Goal: Information Seeking & Learning: Learn about a topic

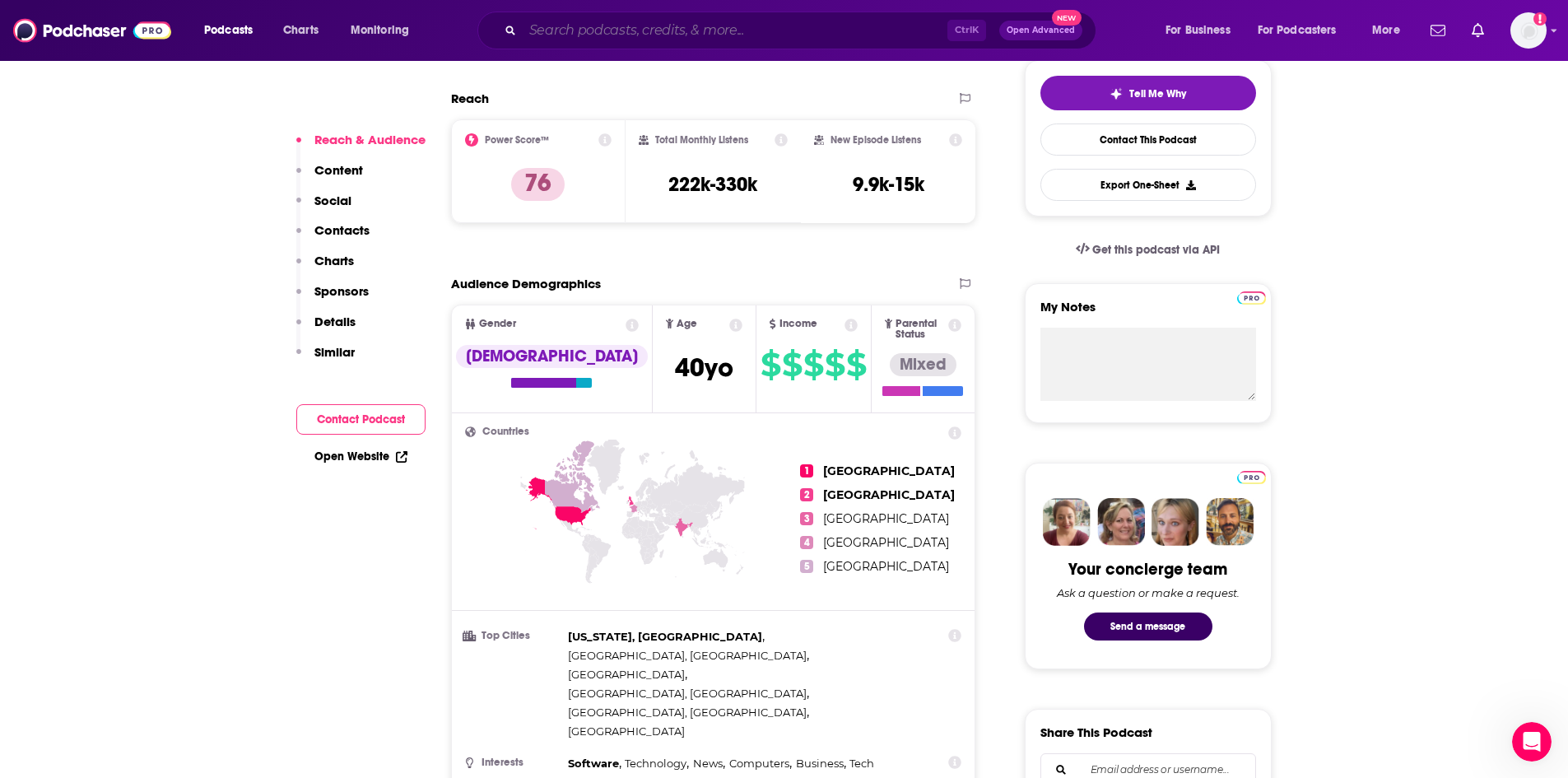
click at [630, 33] on input "Search podcasts, credits, & more..." at bounding box center [734, 31] width 425 height 26
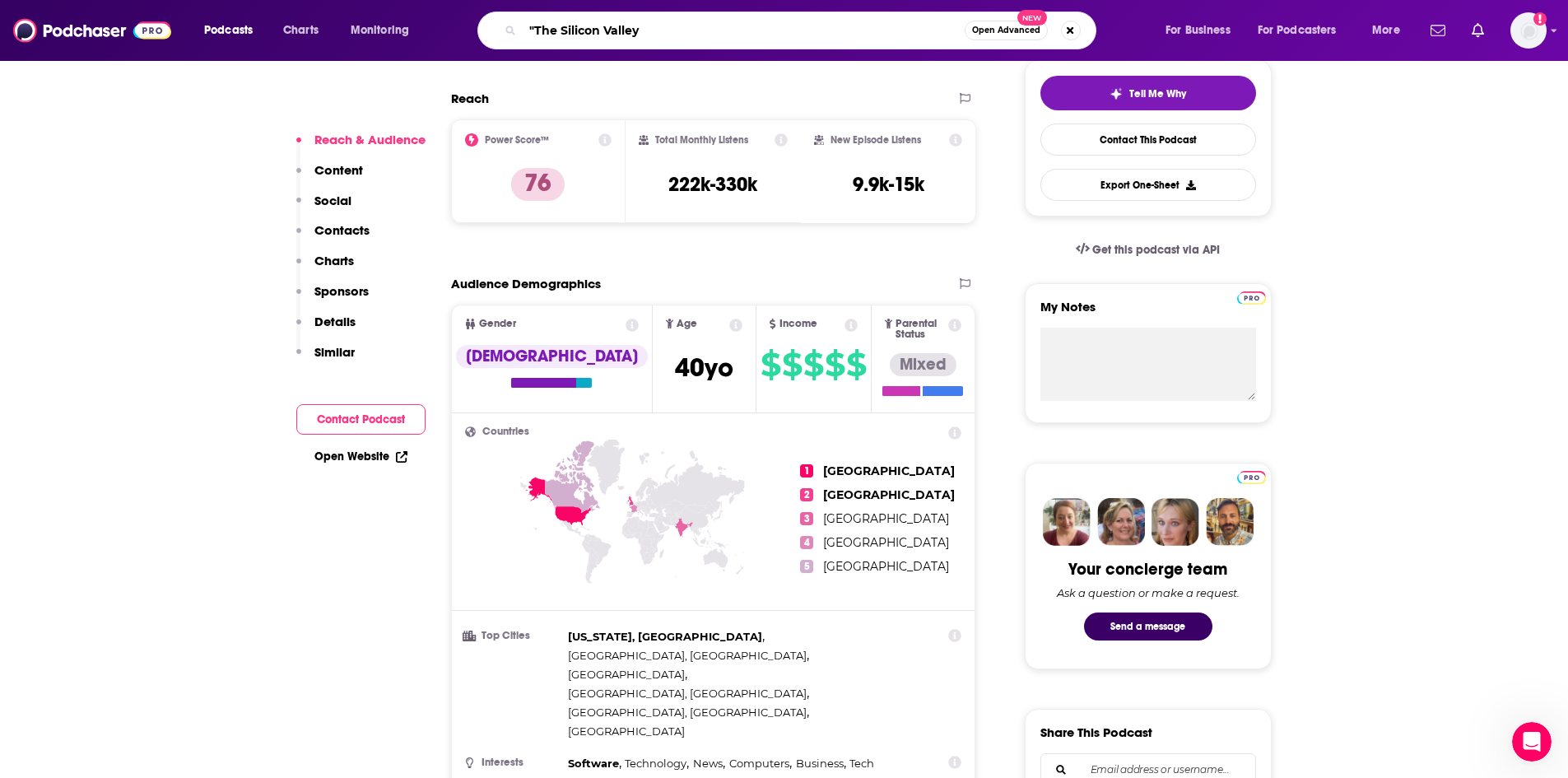
type input ""The Silicon Valley""
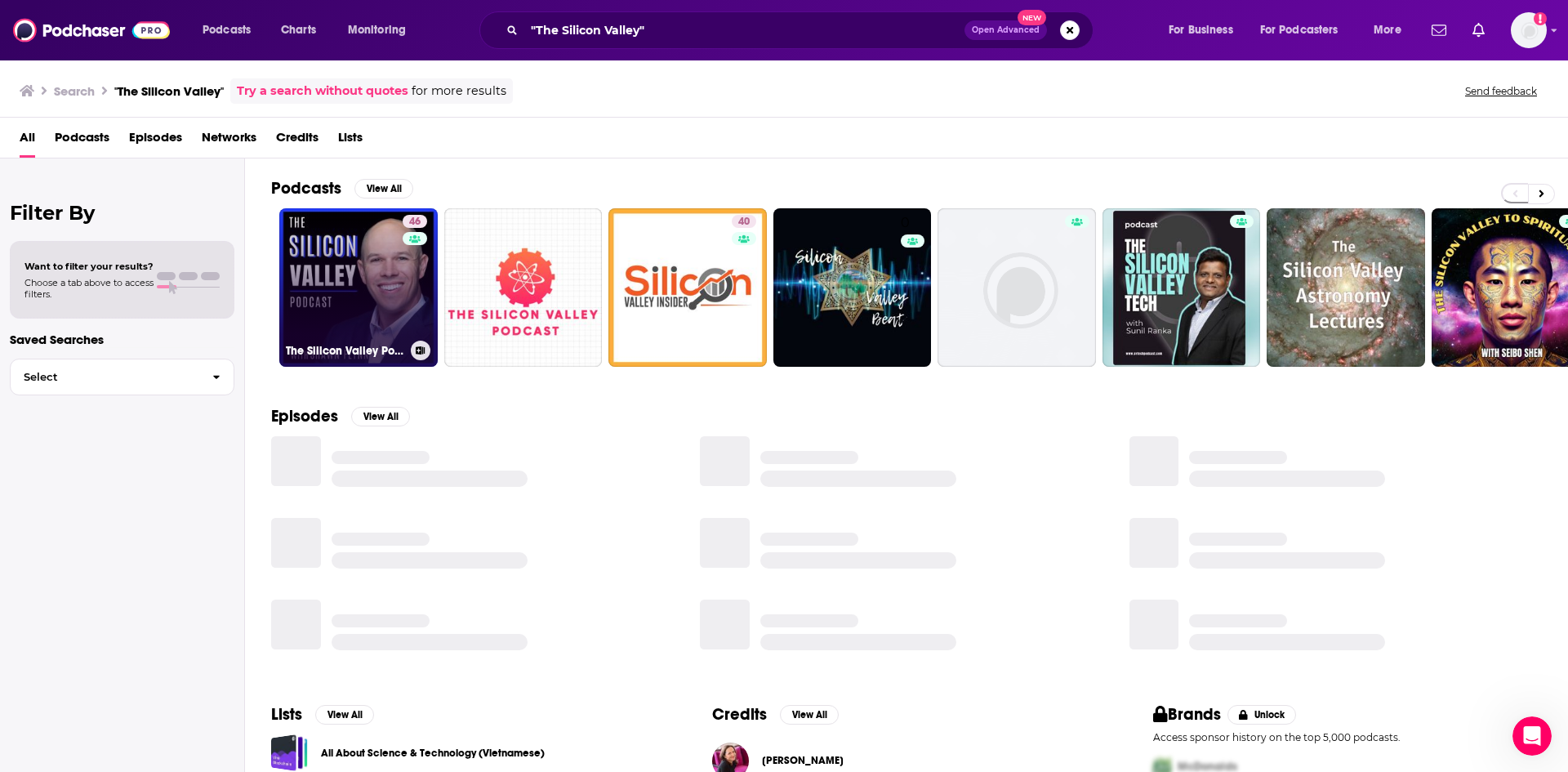
click at [391, 310] on link "46 The Silicon Valley Podcast" at bounding box center [359, 288] width 159 height 159
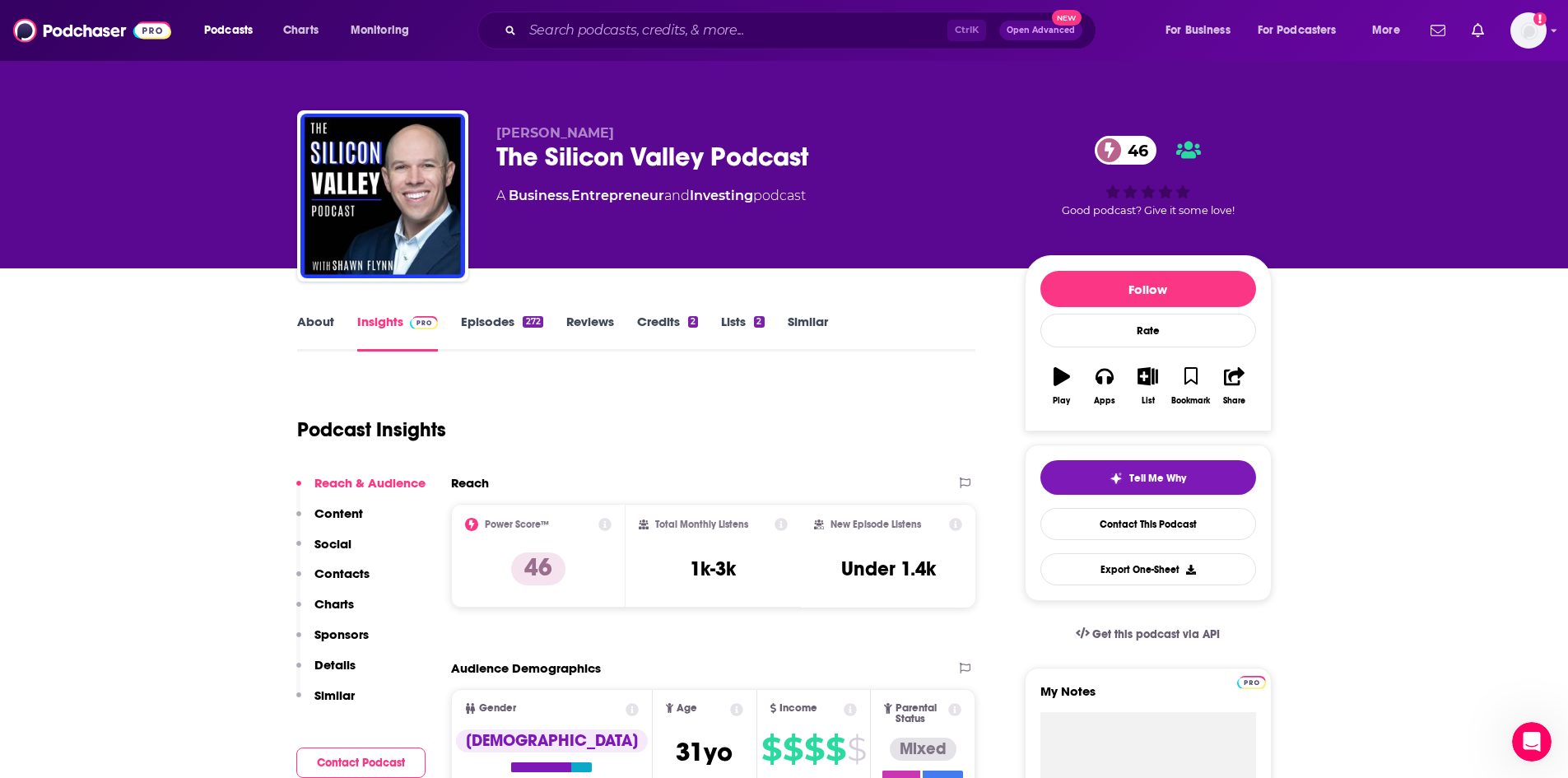
scroll to position [384, 0]
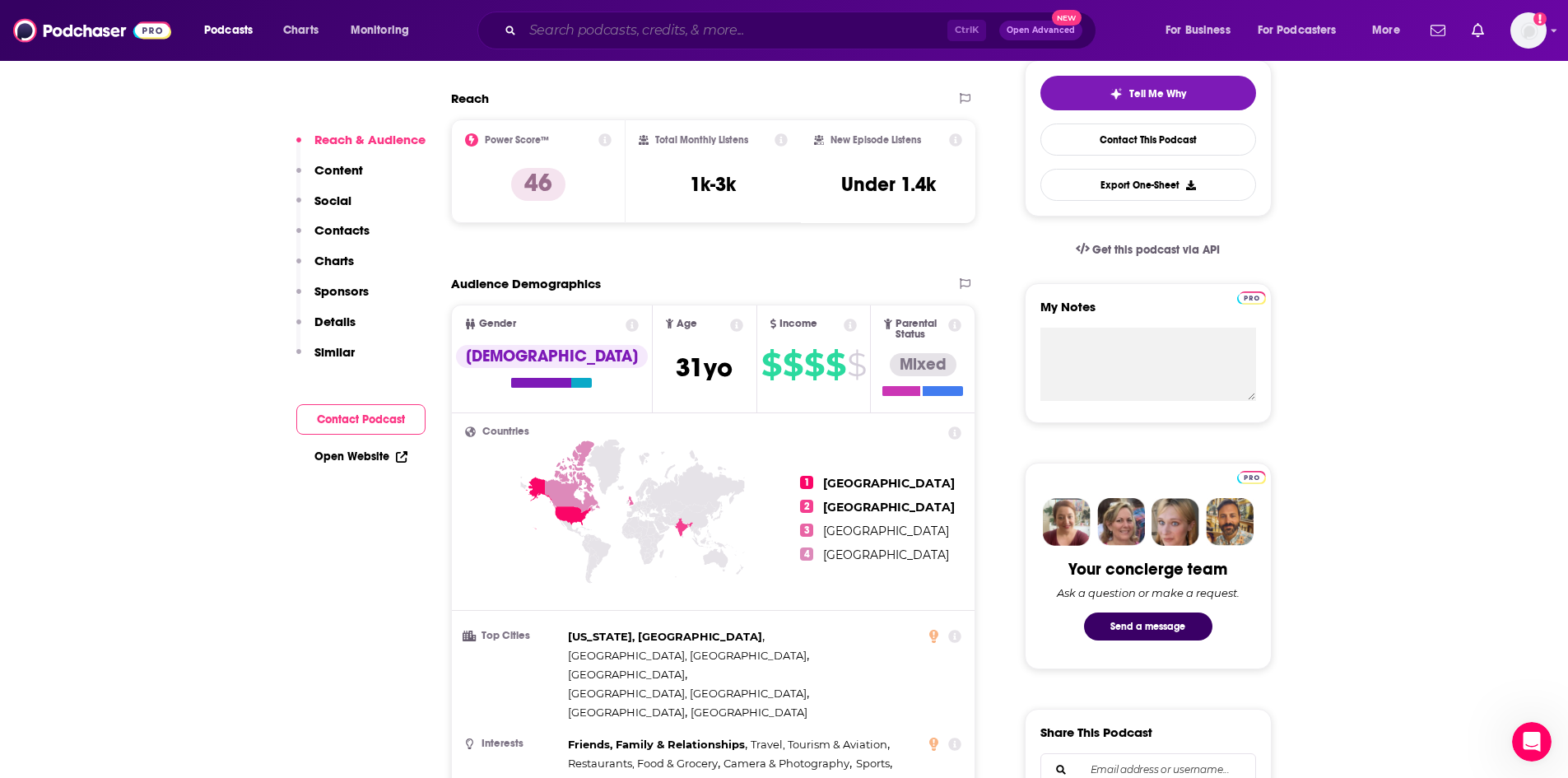
click at [605, 32] on input "Search podcasts, credits, & more..." at bounding box center [734, 31] width 425 height 26
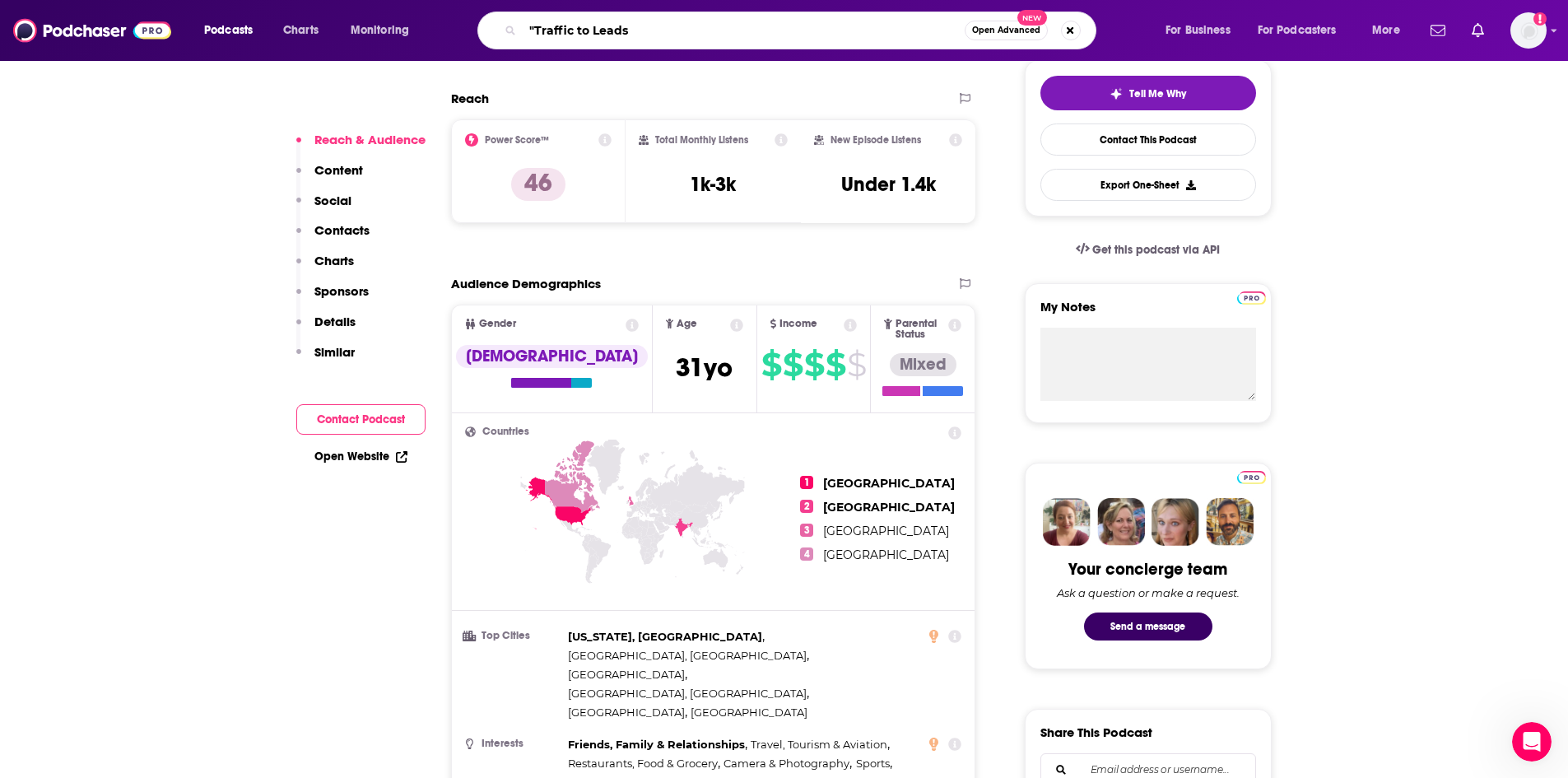
type input ""Traffic to Leads""
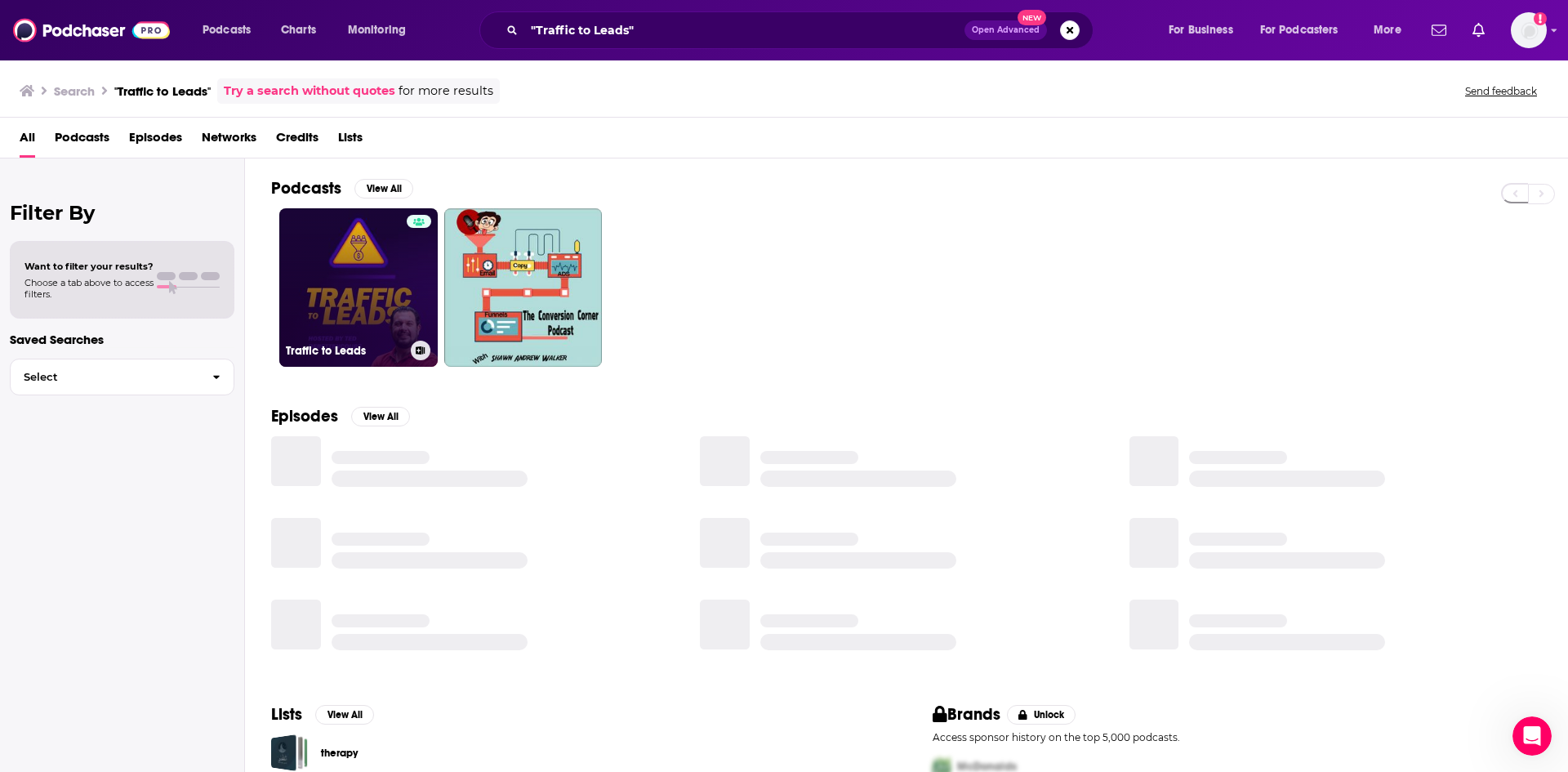
click at [394, 268] on link "Traffic to Leads" at bounding box center [359, 288] width 159 height 159
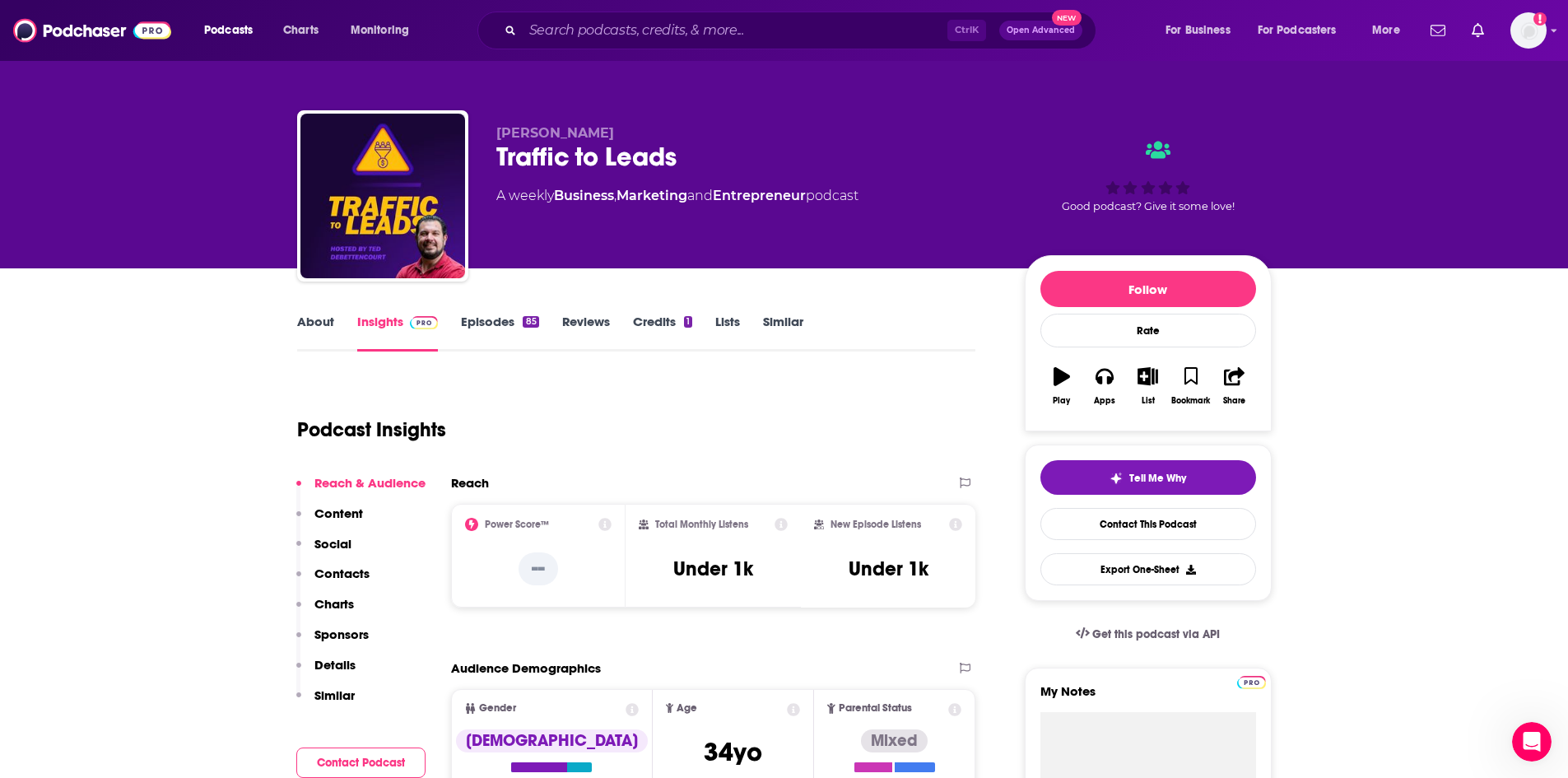
scroll to position [384, 0]
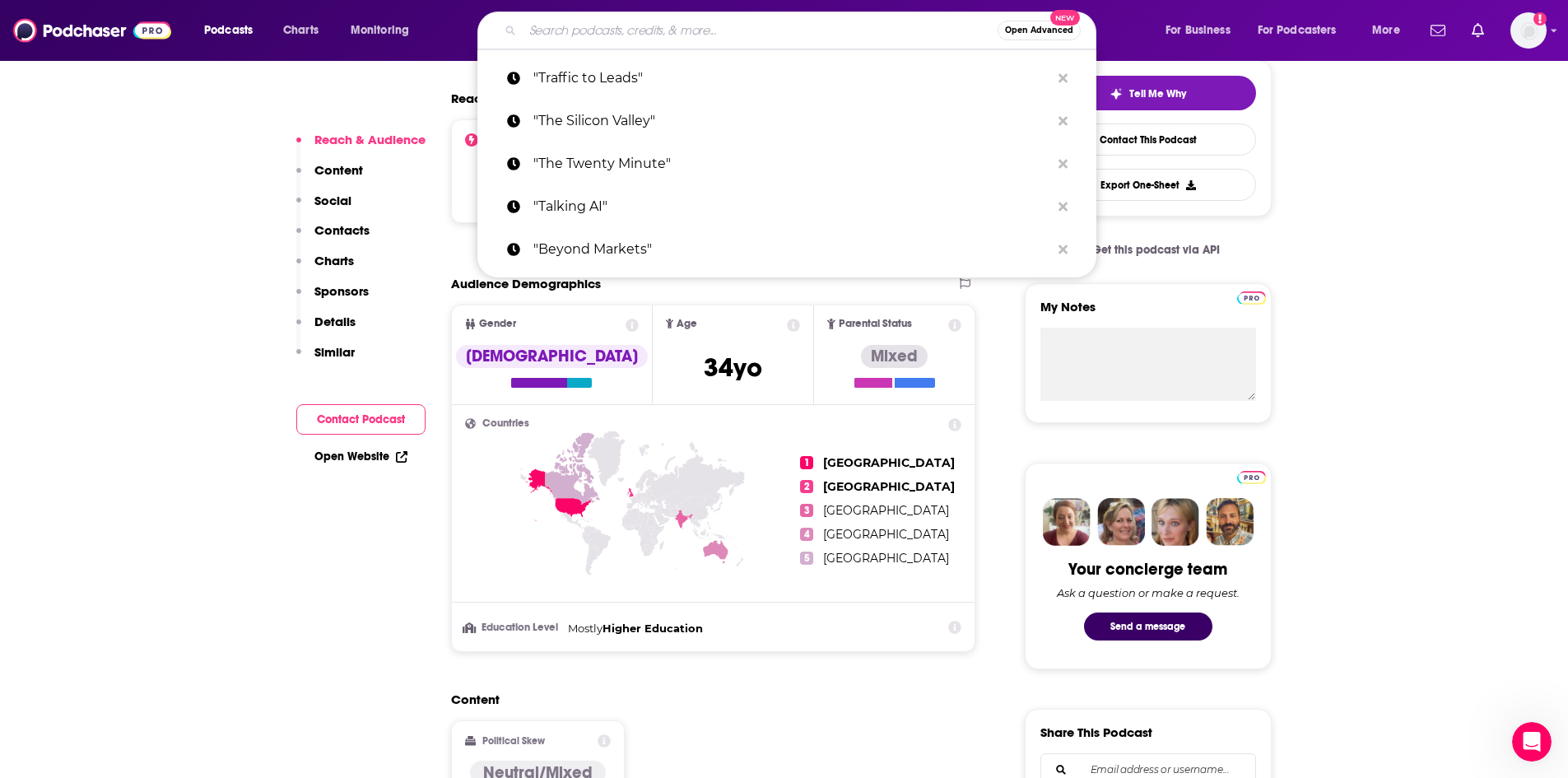
click at [699, 27] on input "Search podcasts, credits, & more..." at bounding box center [760, 31] width 475 height 26
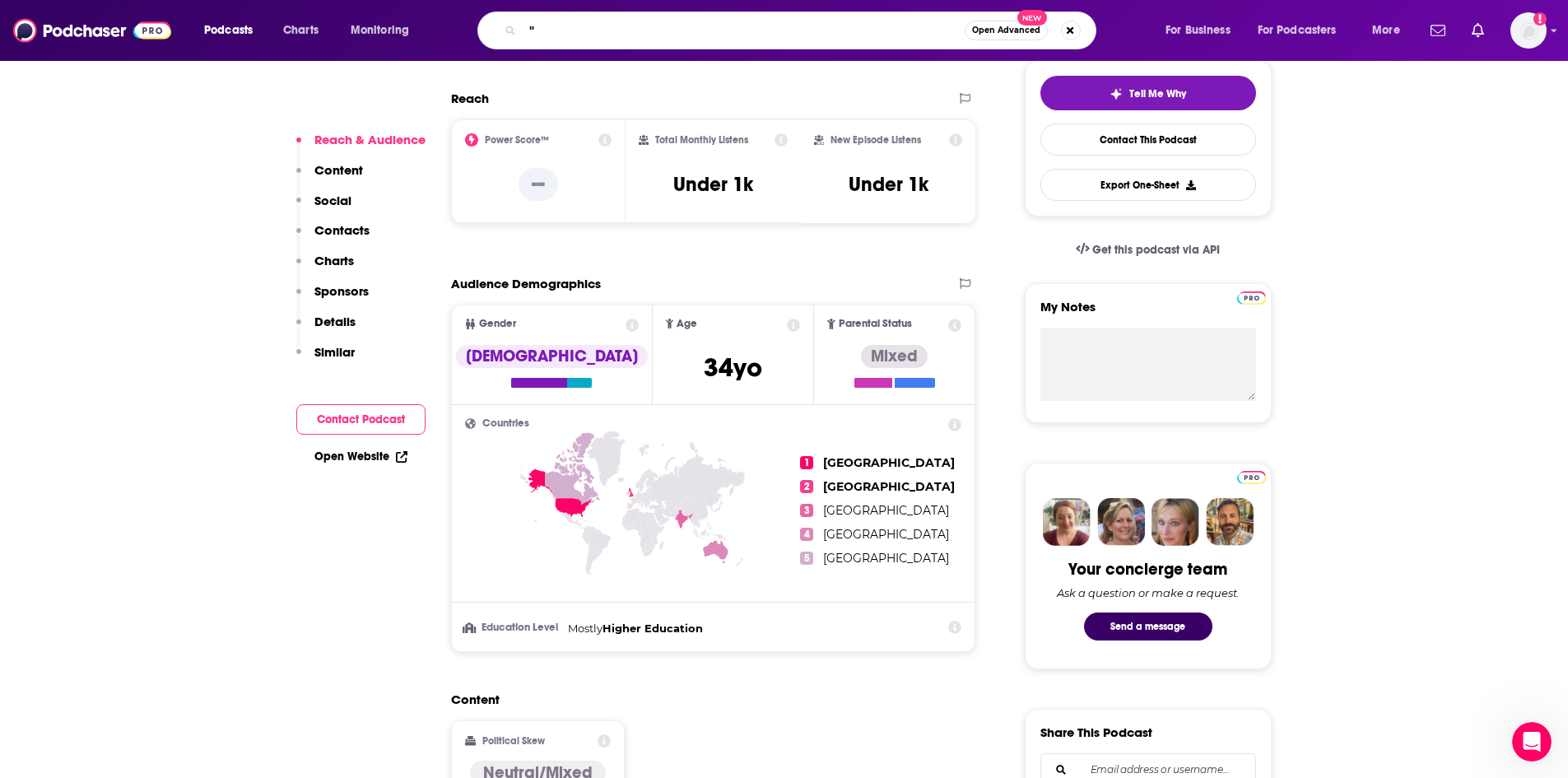
click at [555, 29] on input """ at bounding box center [743, 31] width 442 height 26
paste input "The NTM Growth Marketing Podcast"
type input ""The NTM Growth Marketing Podcast""
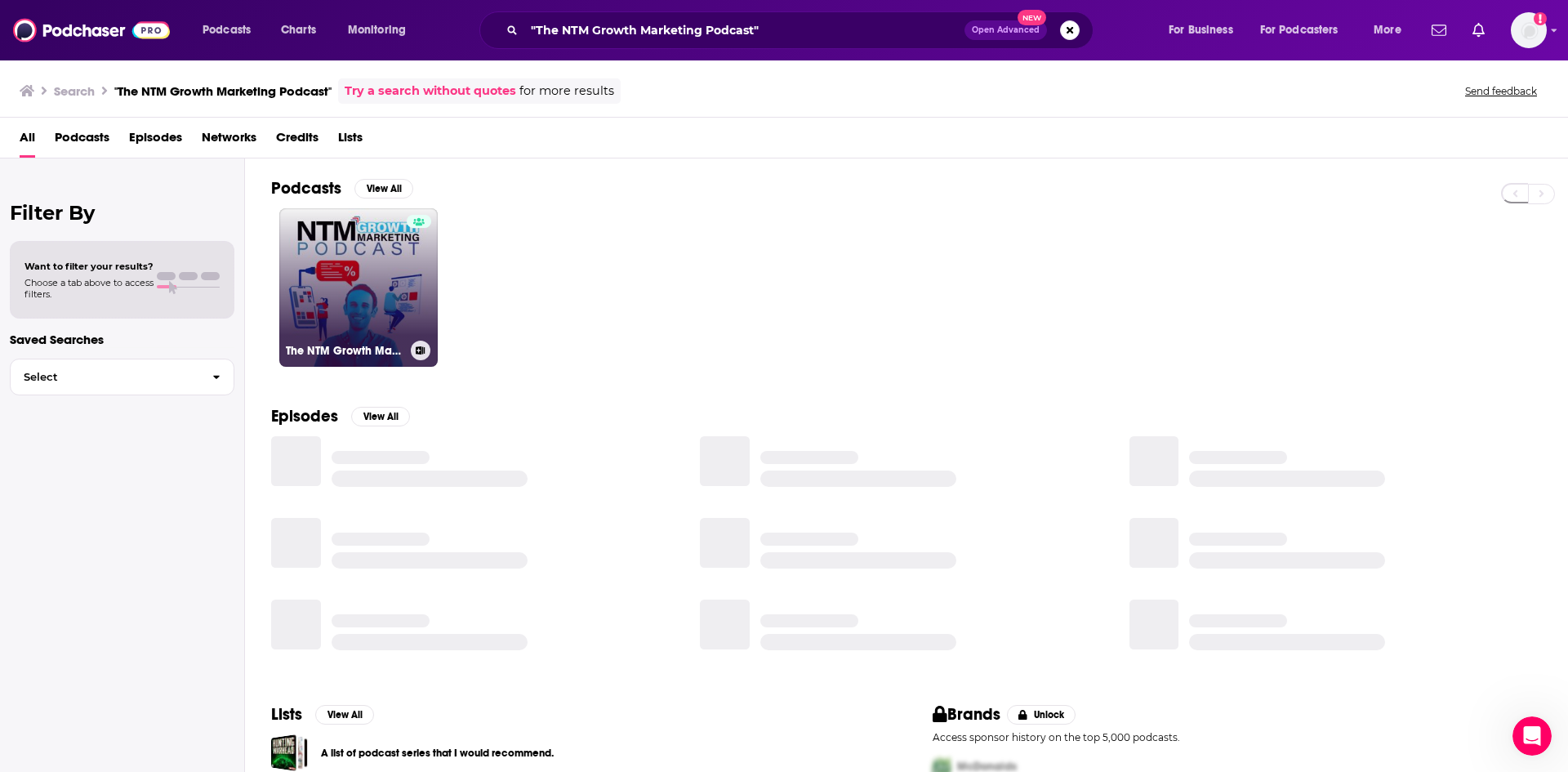
click at [415, 267] on div at bounding box center [419, 277] width 24 height 126
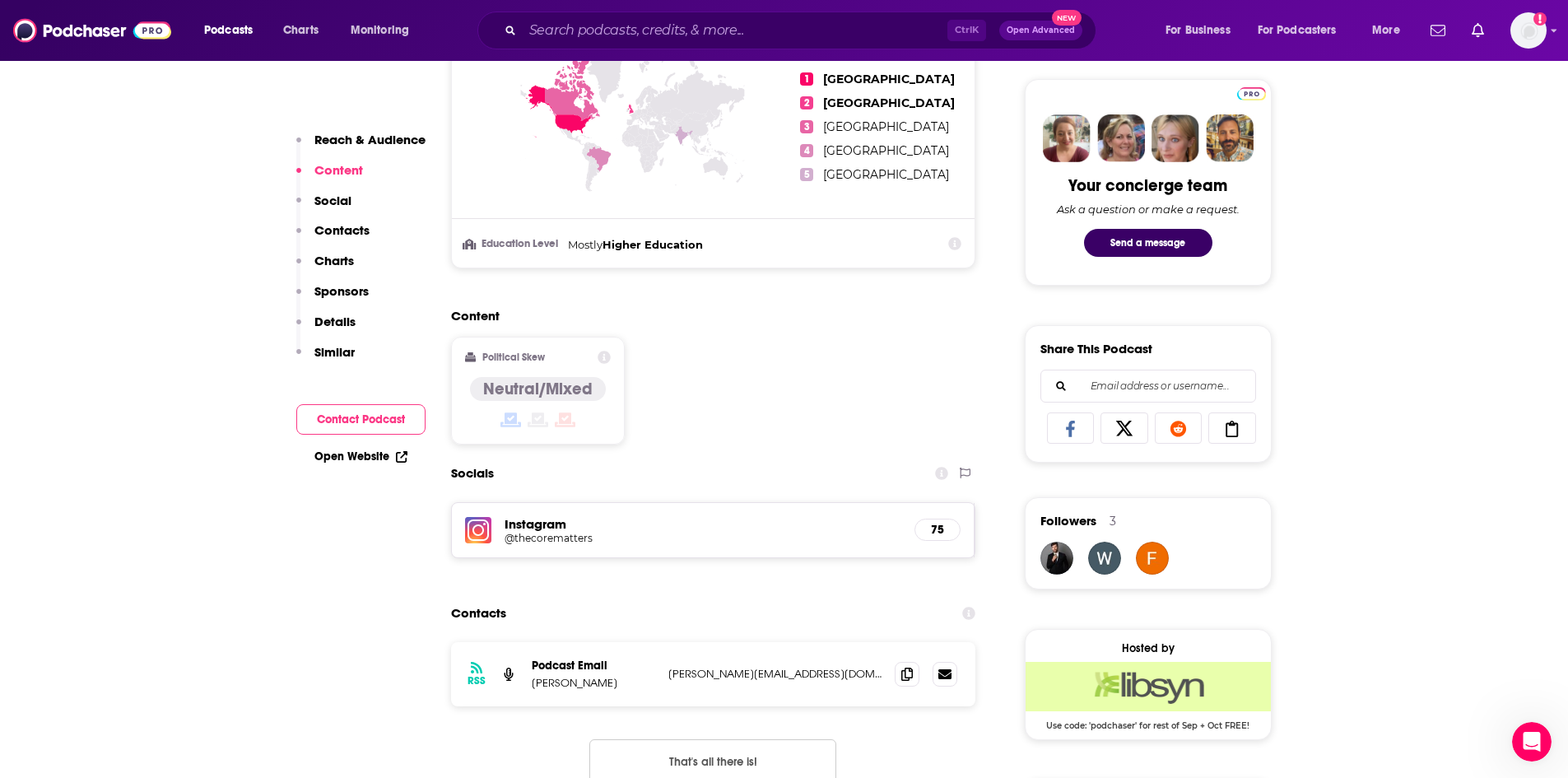
scroll to position [384, 0]
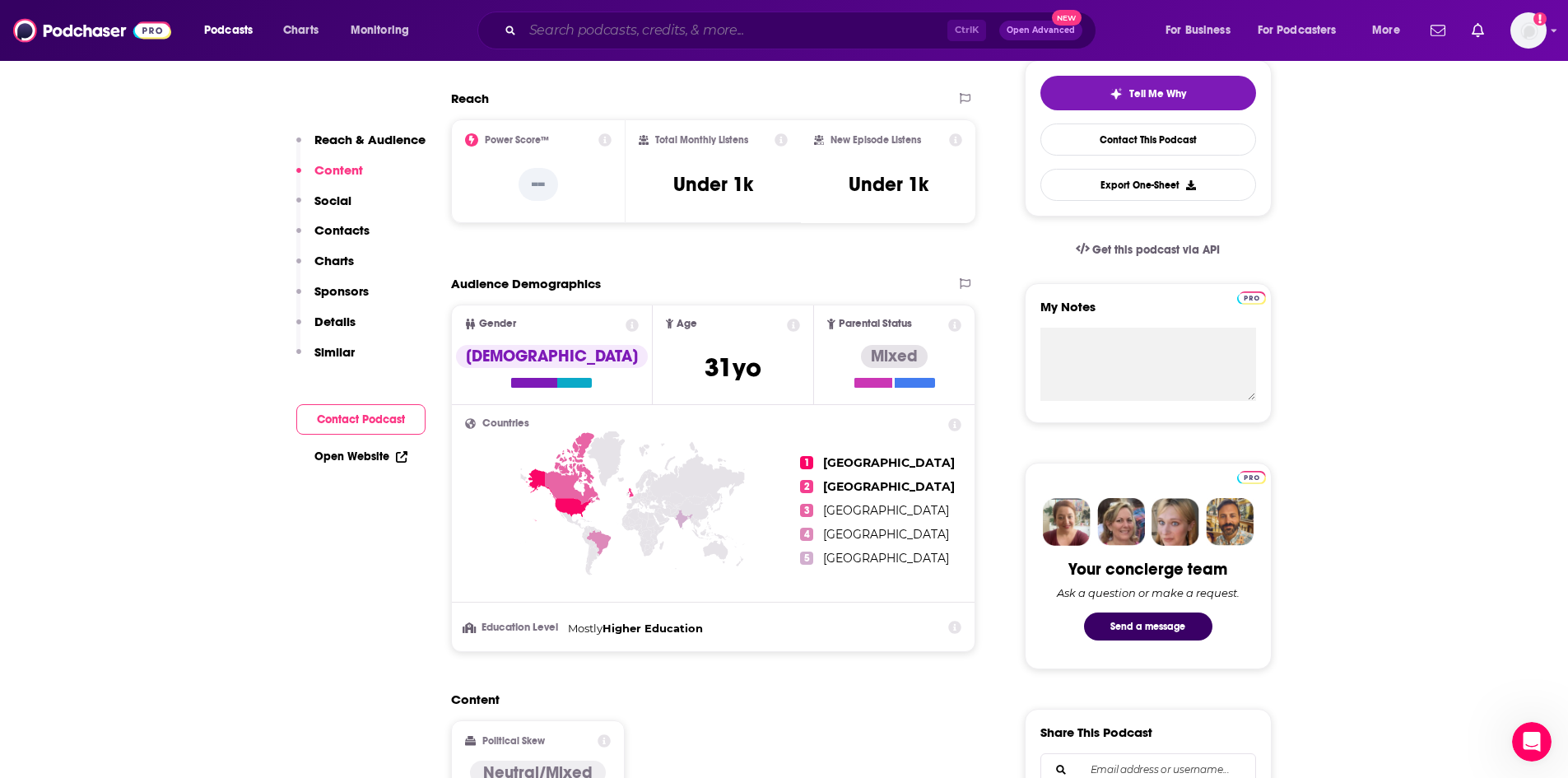
click at [692, 32] on input "Search podcasts, credits, & more..." at bounding box center [734, 31] width 425 height 26
click at [596, 33] on input "Search podcasts, credits, & more..." at bounding box center [734, 31] width 425 height 26
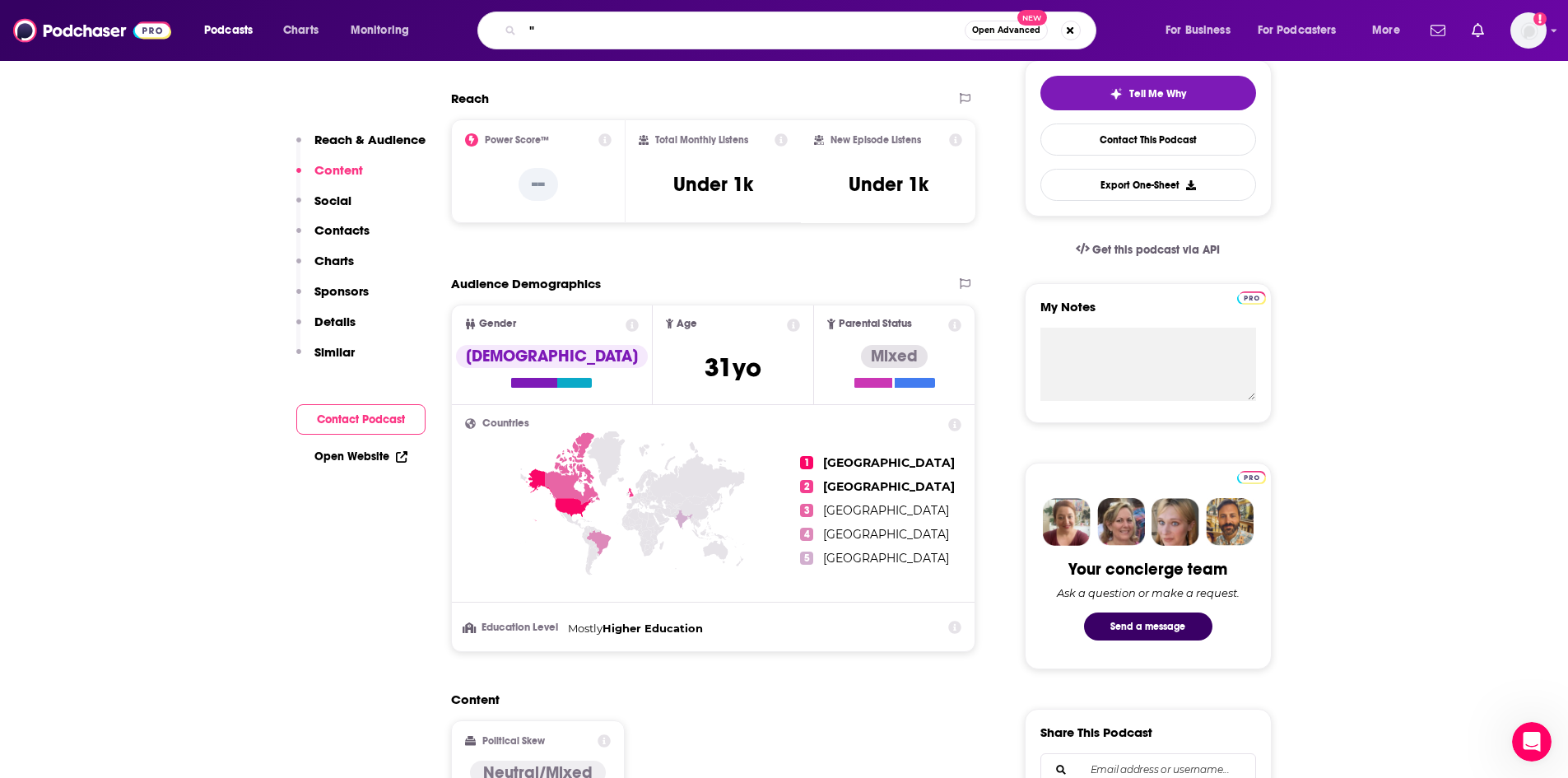
paste input "The PowerTalk Show by Business Talks Weekly (BTW)"
type input ""The PowerTalk Show by Business Talks Weekly (BTW)""
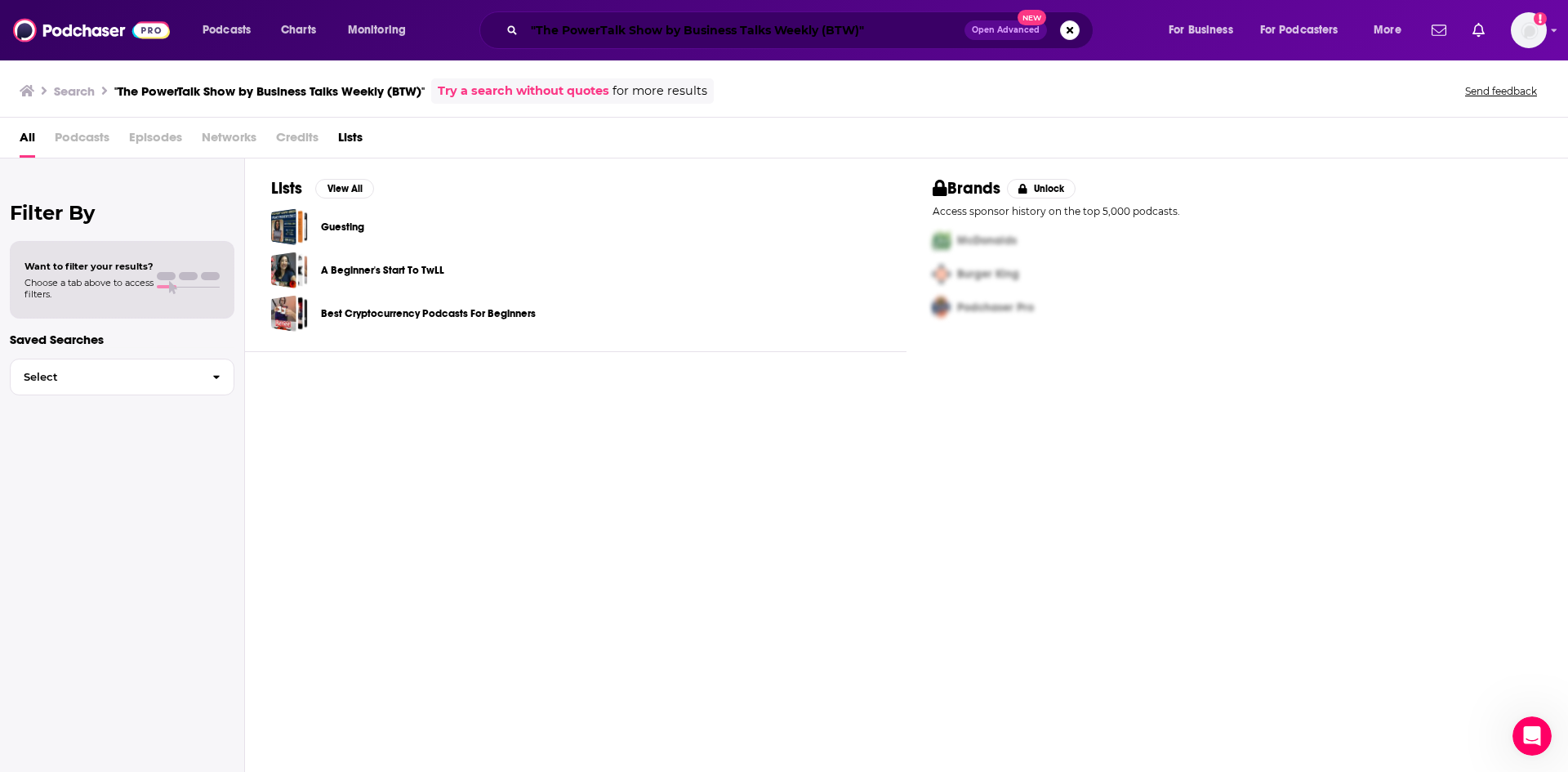
click at [854, 31] on input ""The PowerTalk Show by Business Talks Weekly (BTW)"" at bounding box center [744, 31] width 441 height 26
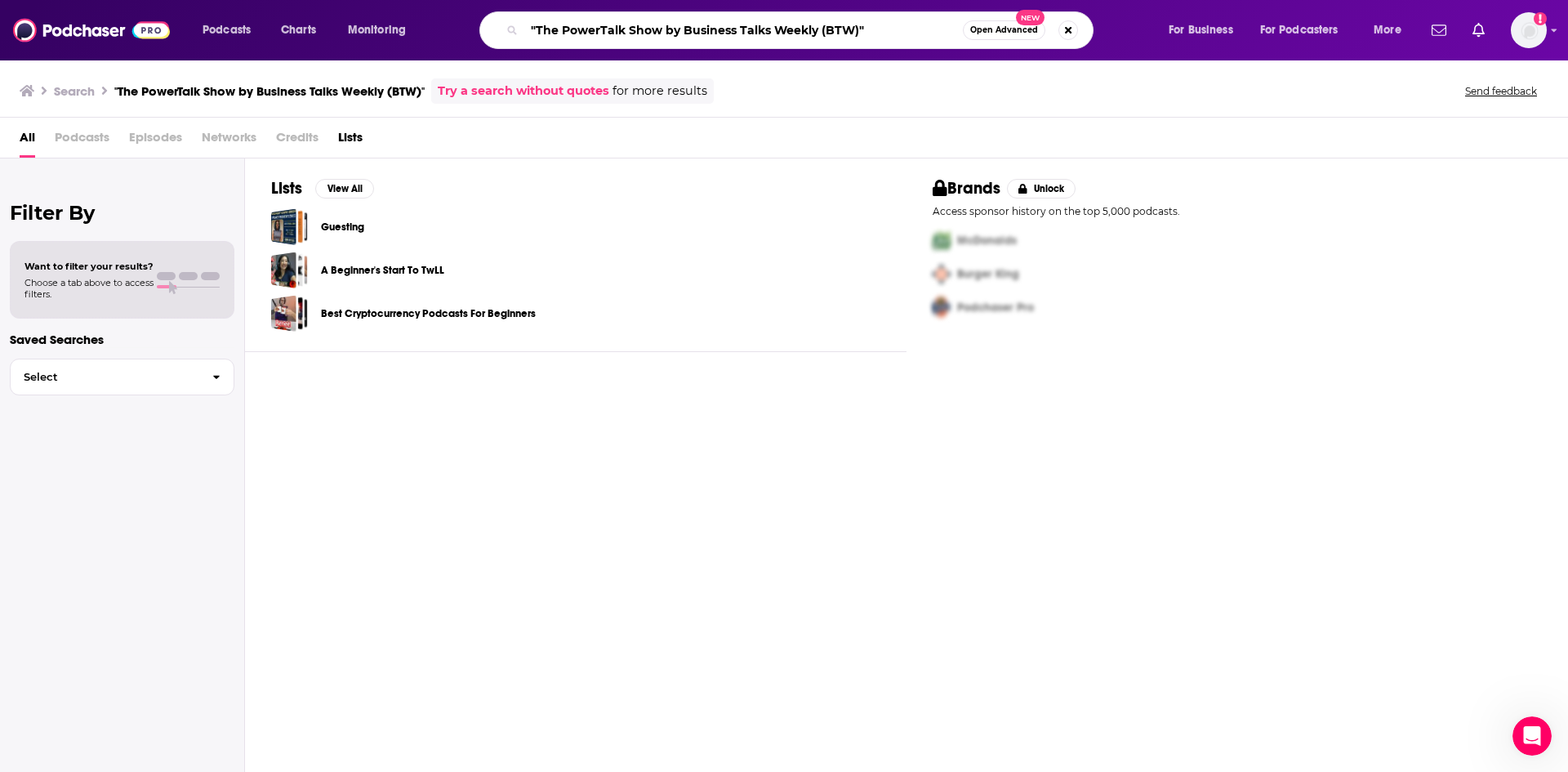
click at [857, 32] on input ""The PowerTalk Show by Business Talks Weekly (BTW)"" at bounding box center [743, 31] width 439 height 26
drag, startPoint x: 852, startPoint y: 19, endPoint x: 658, endPoint y: 28, distance: 194.2
click at [658, 28] on input ""The PowerTalk Show by Business Talks Weekly"" at bounding box center [743, 31] width 439 height 26
type input ""The PowerTalk Show""
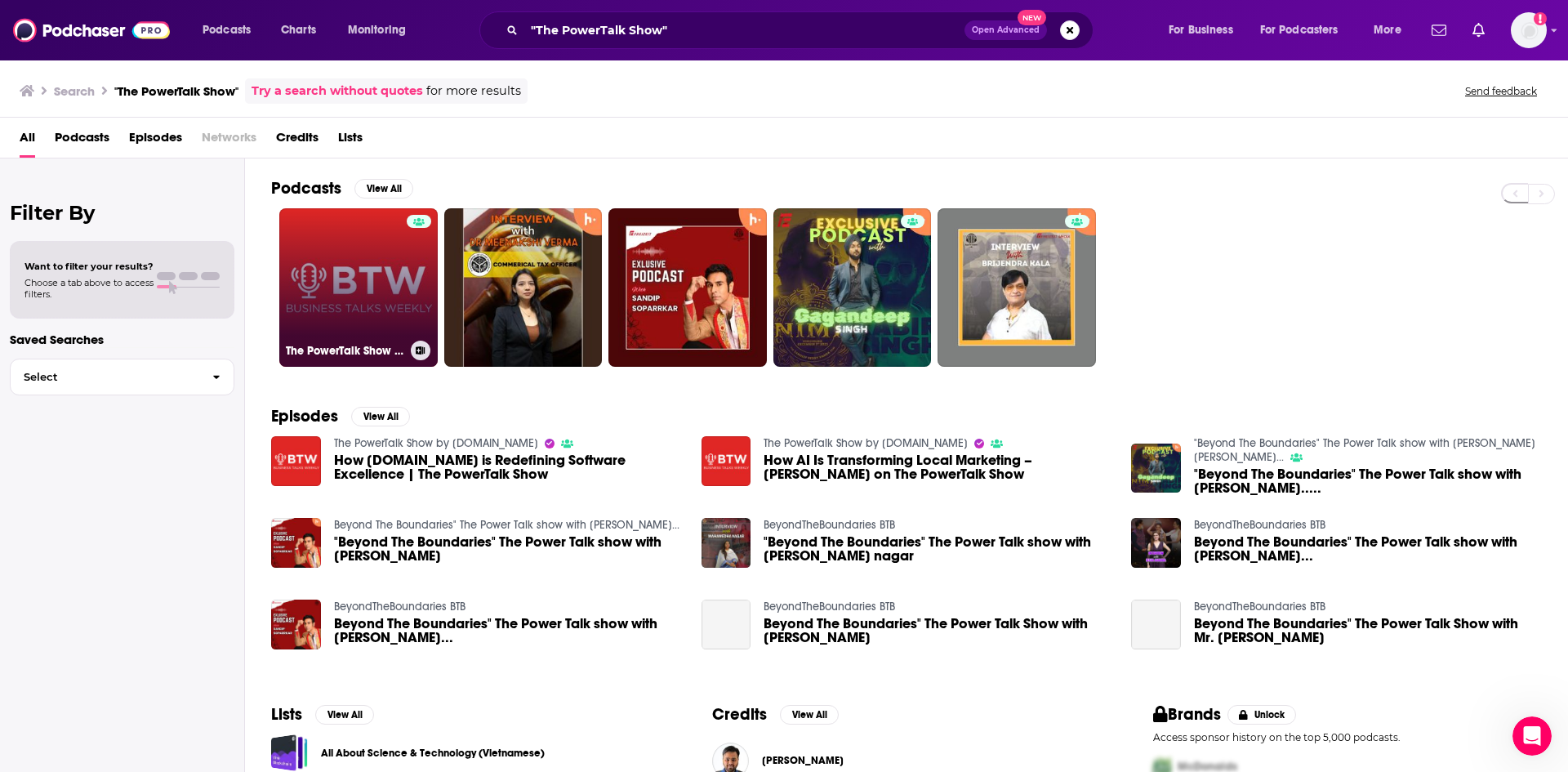
click at [402, 290] on link "The PowerTalk Show by [DOMAIN_NAME]" at bounding box center [359, 288] width 159 height 159
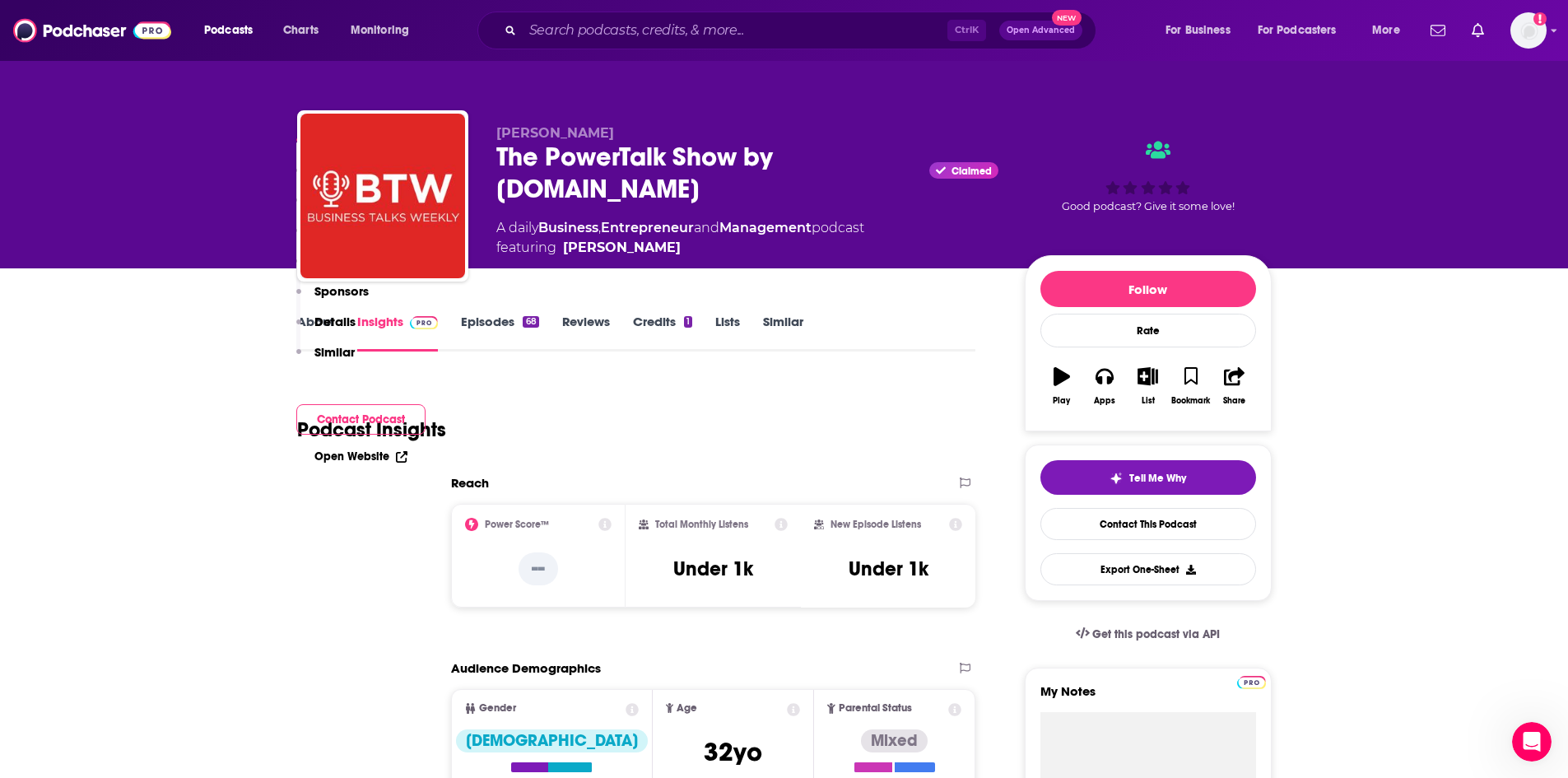
scroll to position [384, 0]
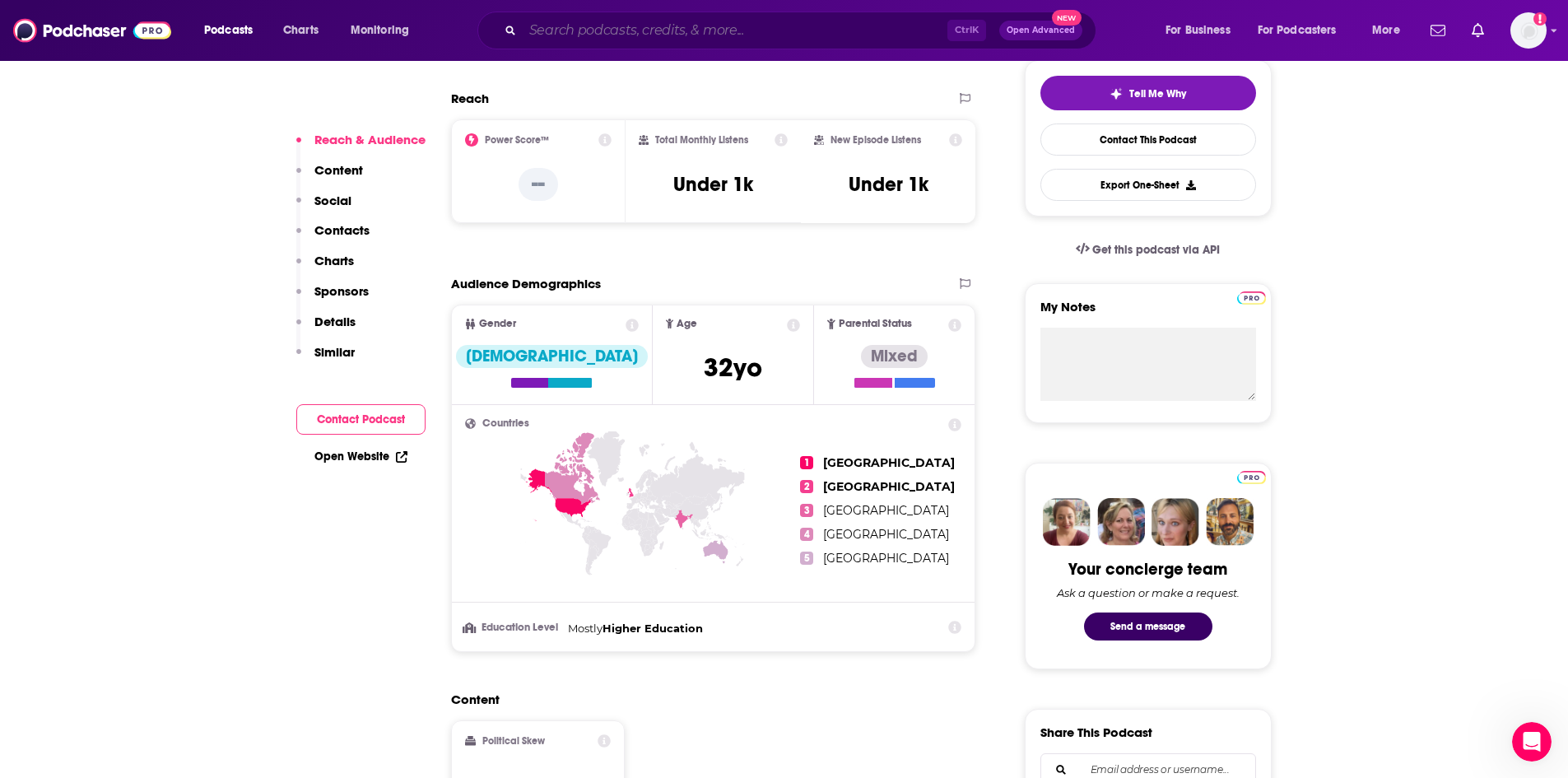
click at [596, 33] on input "Search podcasts, credits, & more..." at bounding box center [734, 31] width 425 height 26
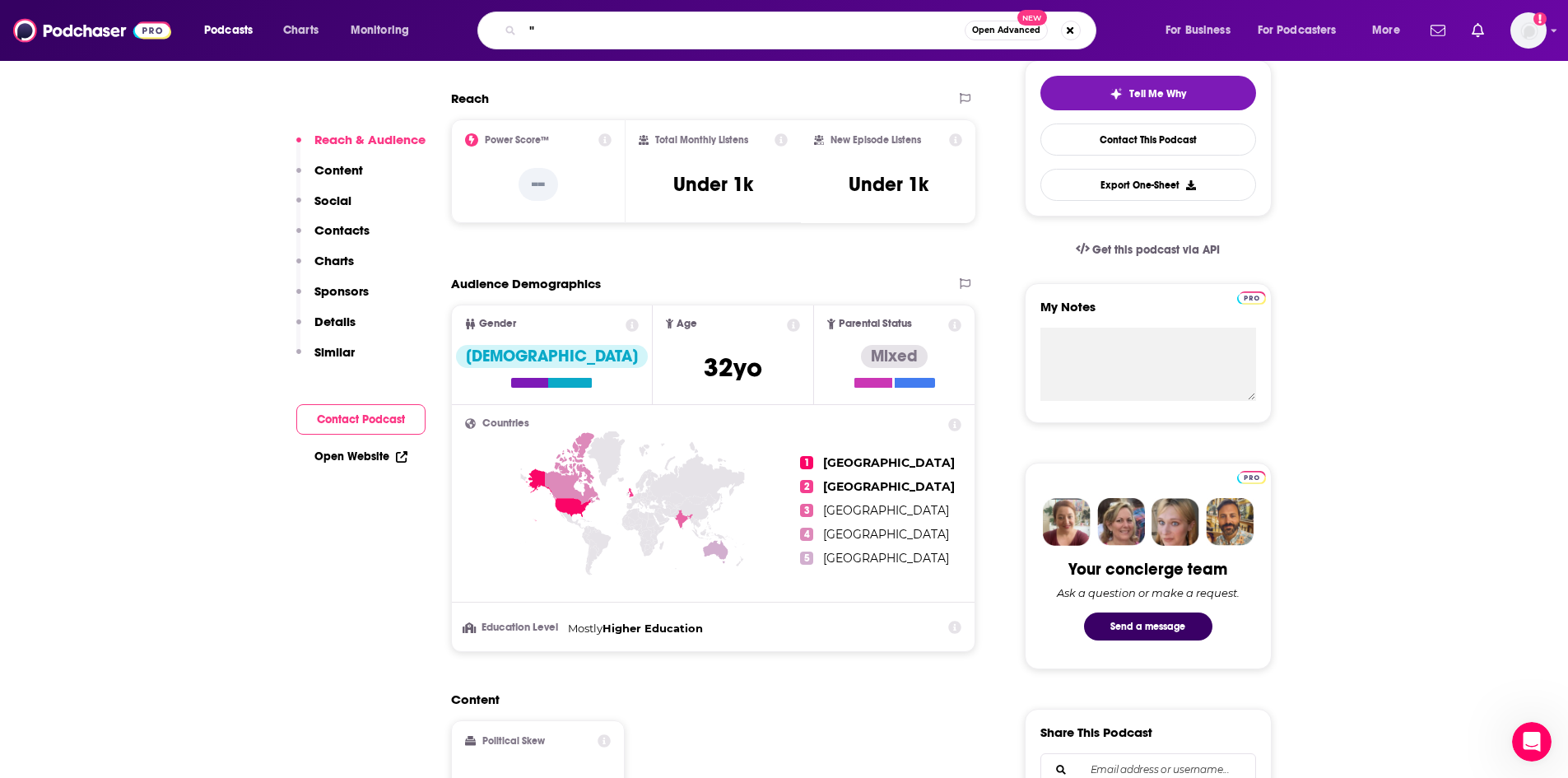
paste input "“What’s the BUZZ?” is a live format where leaders in the field of artificial in…"
type input ""“What’s the BUZZ?” is a live format where leaders in the field of artificial i…"
click at [1069, 33] on button "Search podcasts, credits, & more..." at bounding box center [1071, 30] width 19 height 19
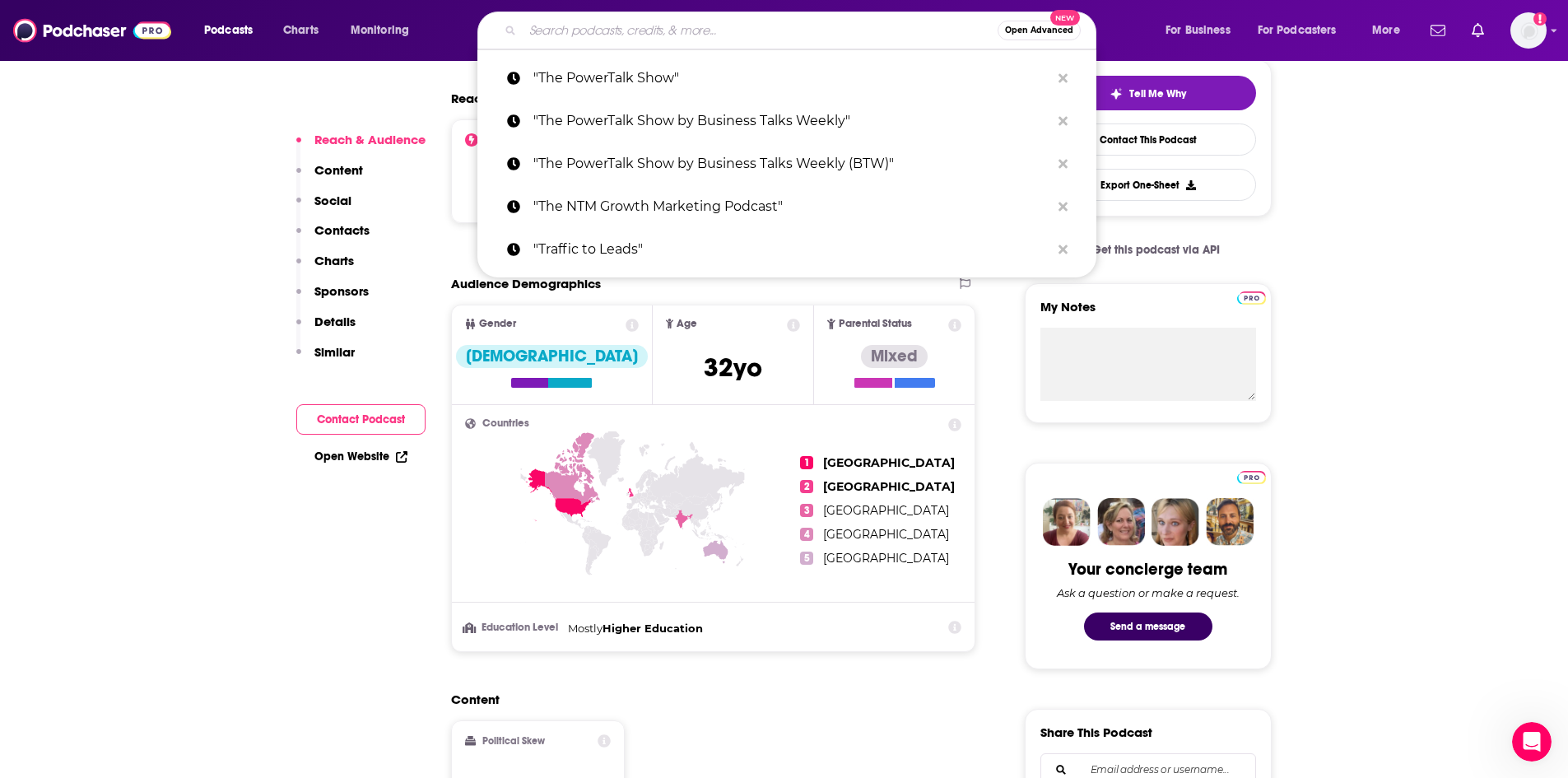
scroll to position [0, 0]
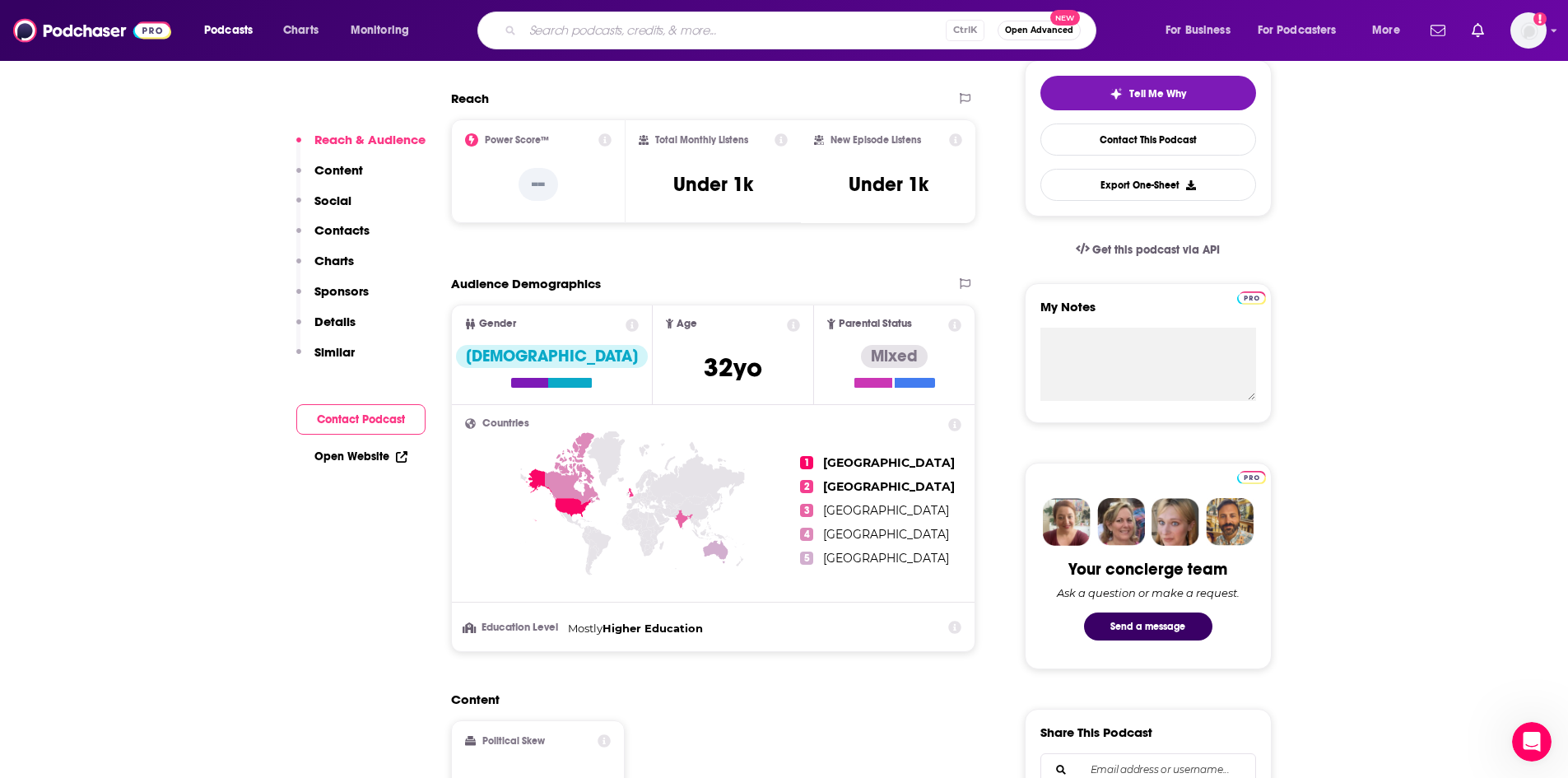
click at [518, 34] on div "Ctrl K Open Advanced New" at bounding box center [787, 30] width 619 height 38
click at [535, 27] on input "Search podcasts, credits, & more..." at bounding box center [733, 31] width 423 height 26
paste input "What's the Buzz? - AI in Business"
type input ""What's the Buzz? - AI in Business"
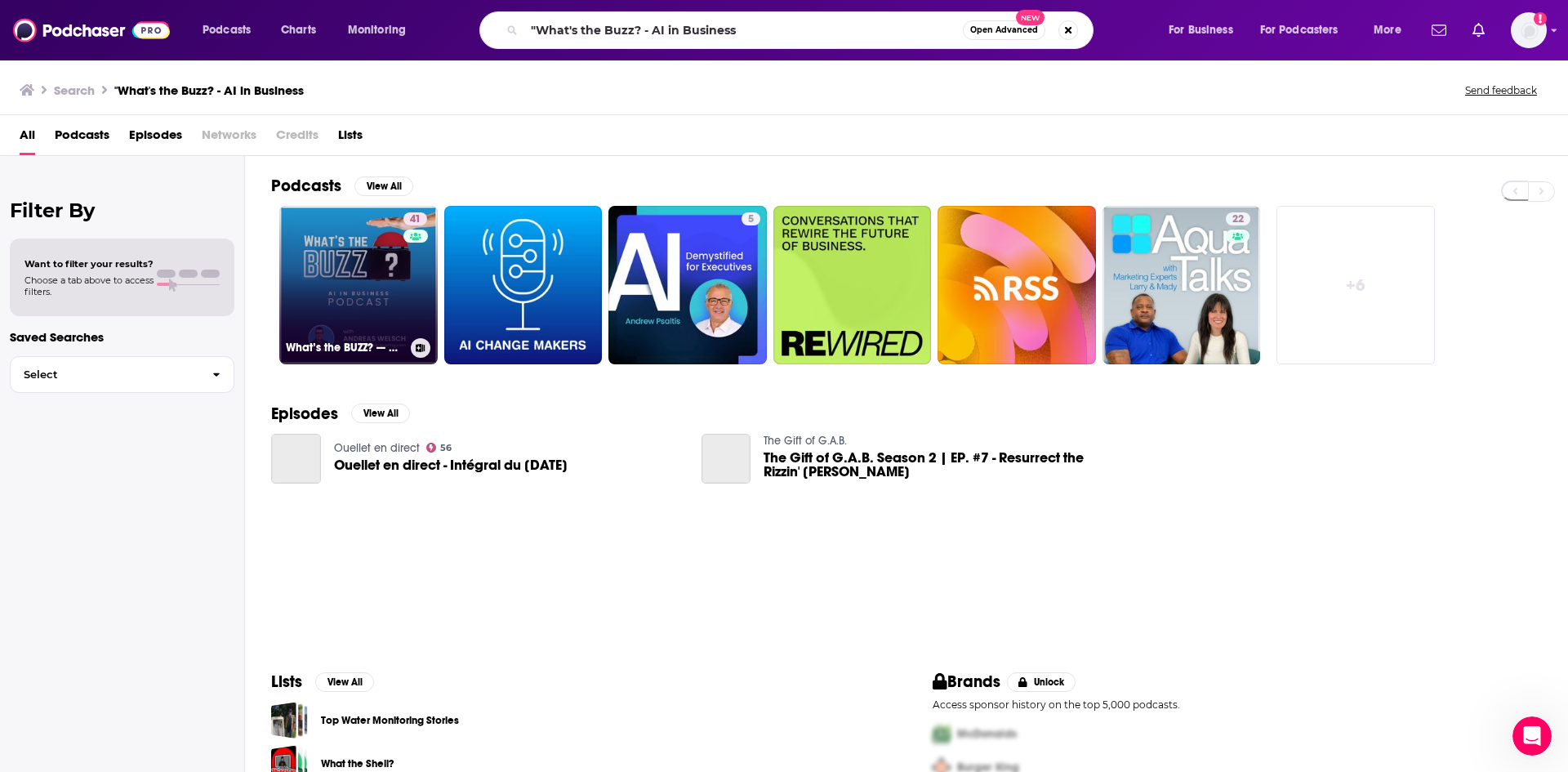
click at [414, 272] on div "41" at bounding box center [417, 275] width 28 height 126
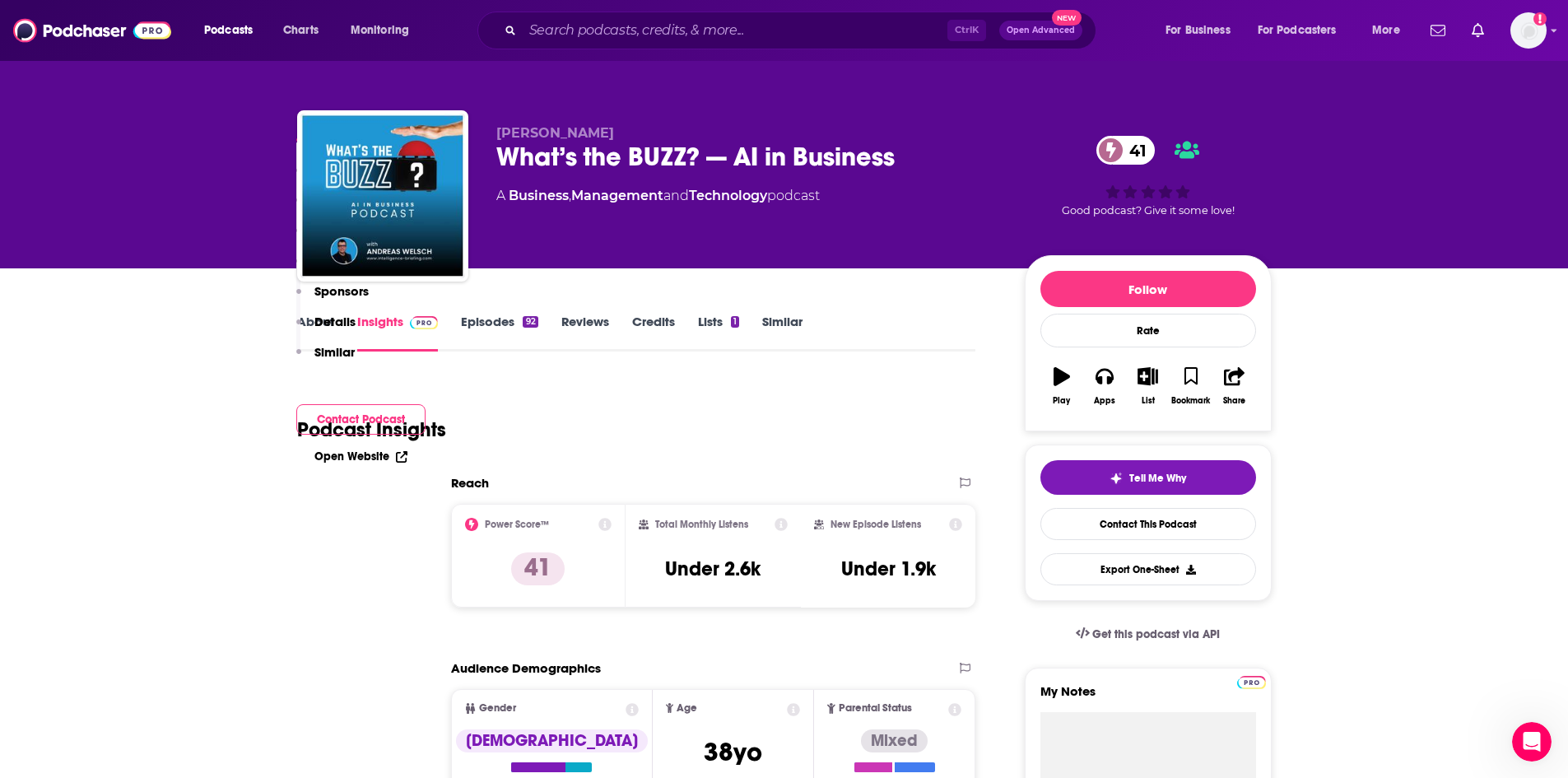
scroll to position [384, 0]
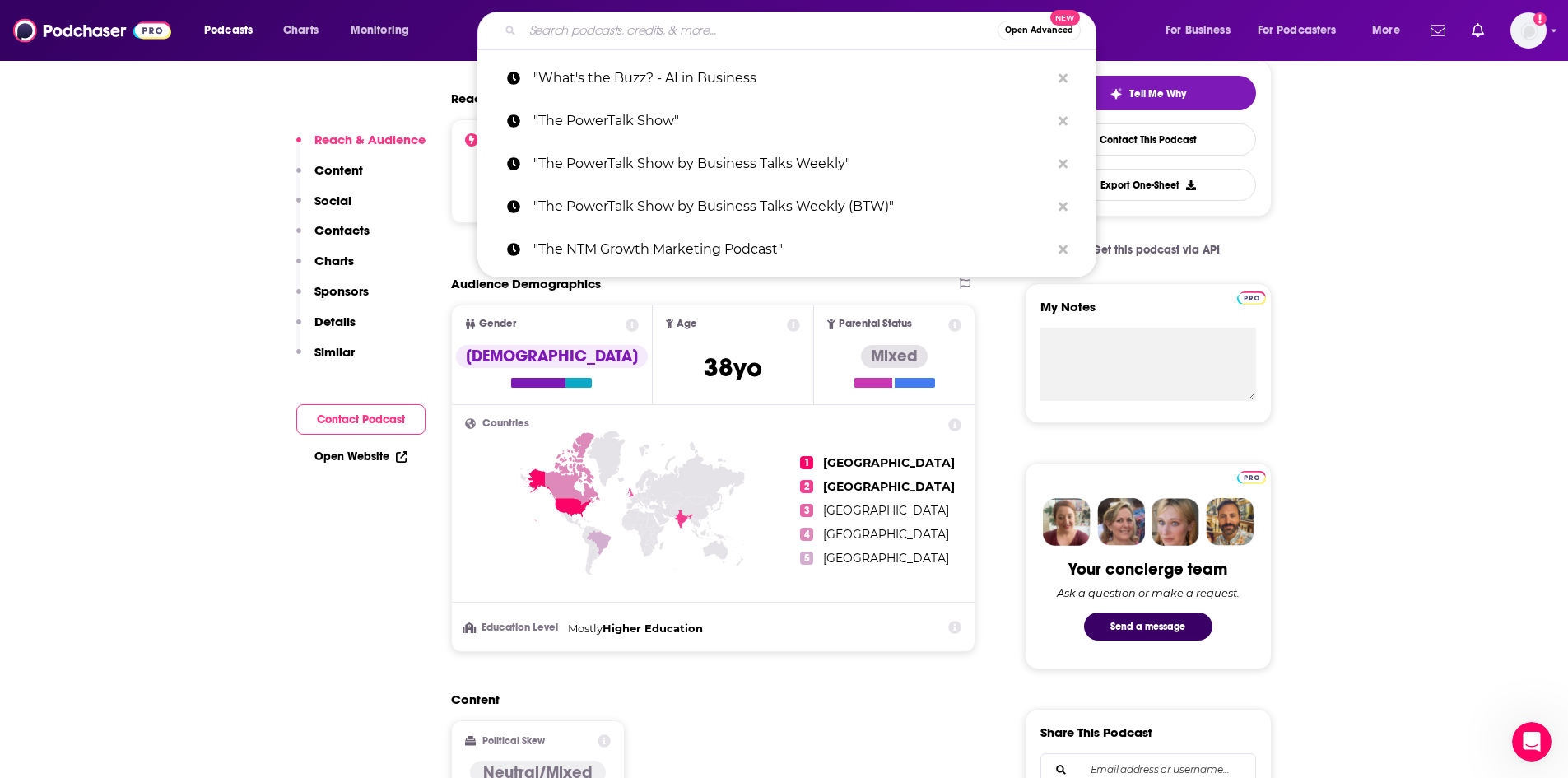
click at [638, 37] on input "Search podcasts, credits, & more..." at bounding box center [760, 31] width 475 height 26
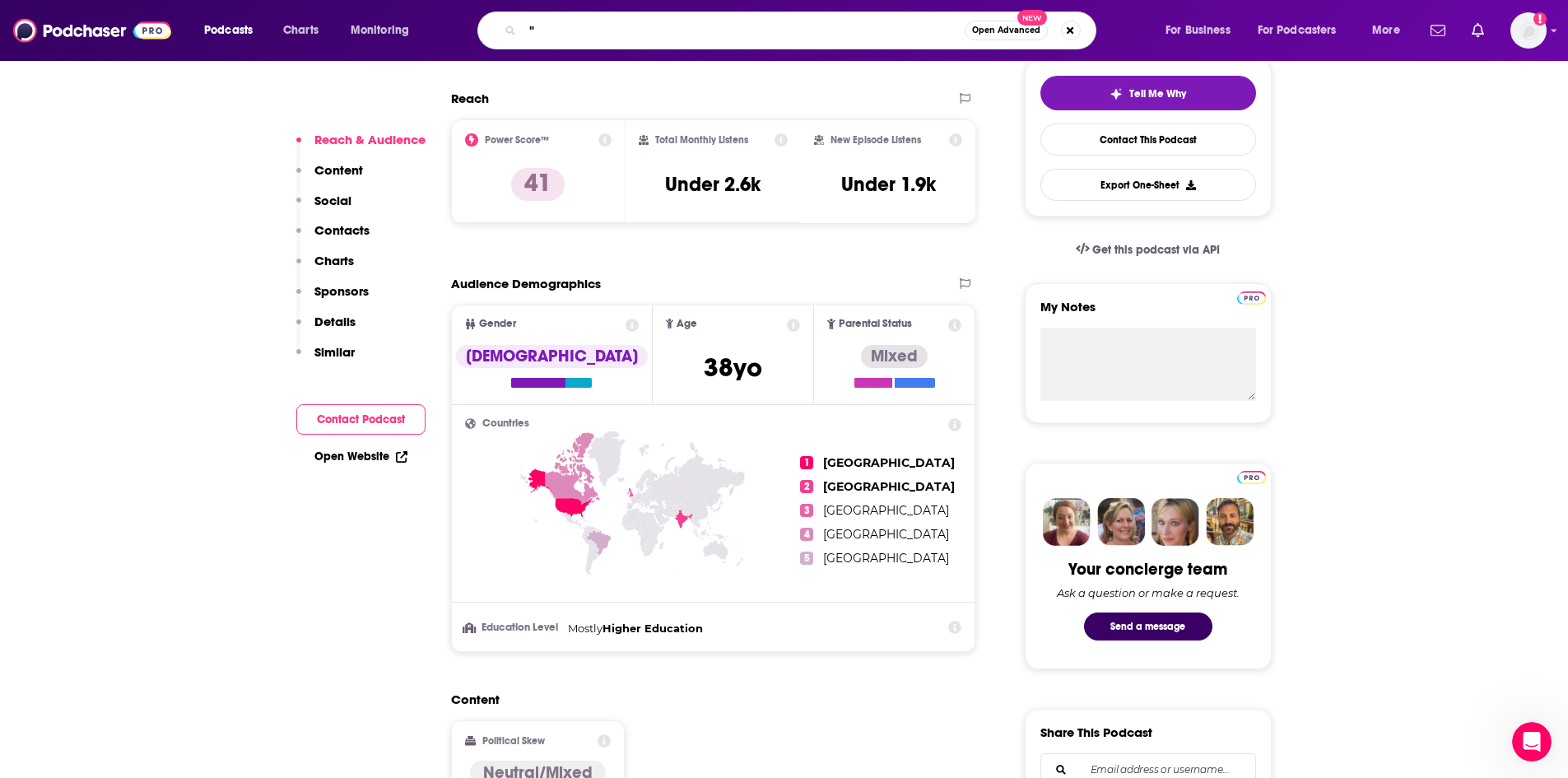
paste input "Making Data Simple"
type input ""Making Data Simple""
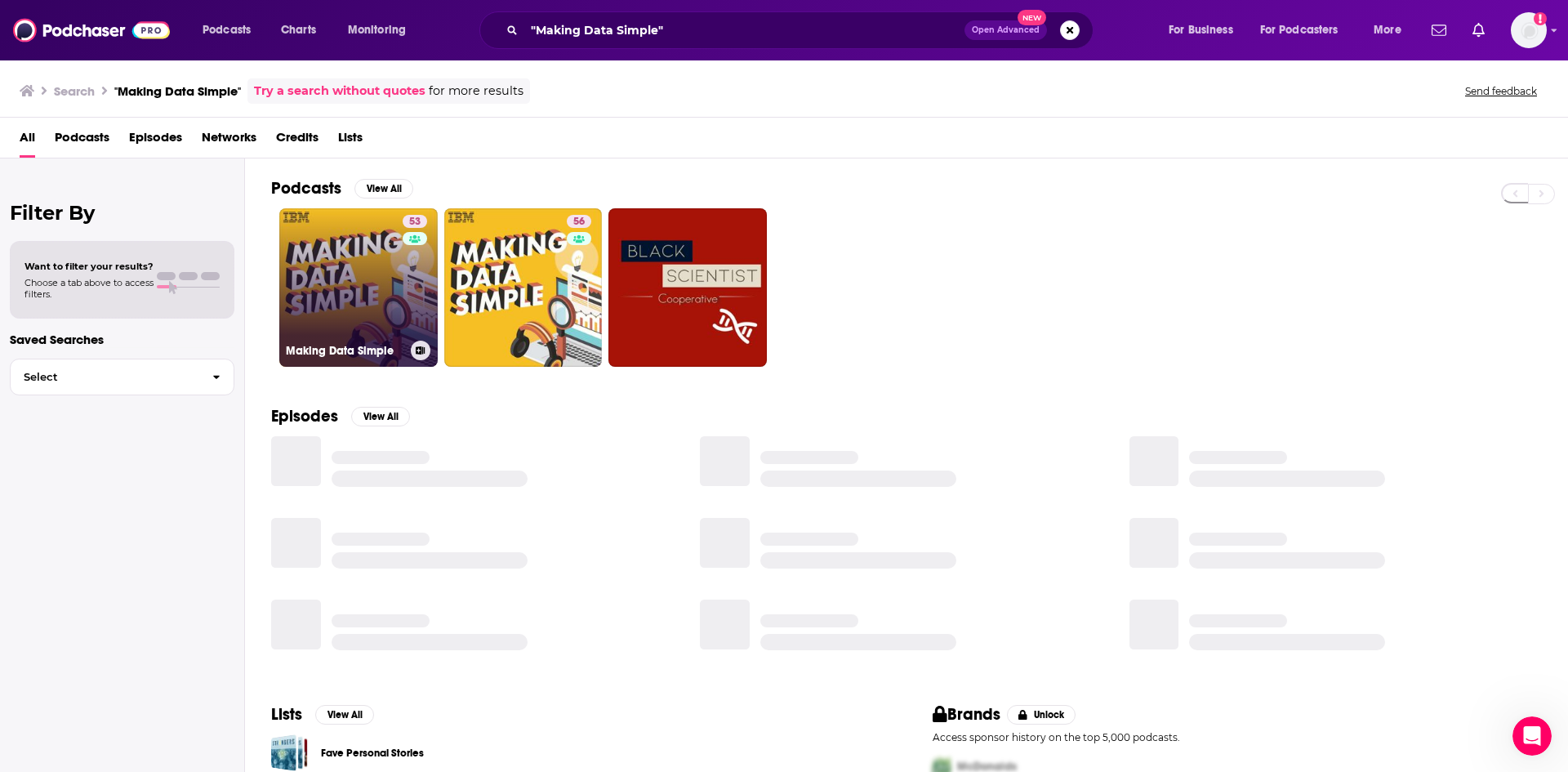
click at [377, 259] on link "53 Making Data Simple" at bounding box center [359, 288] width 159 height 159
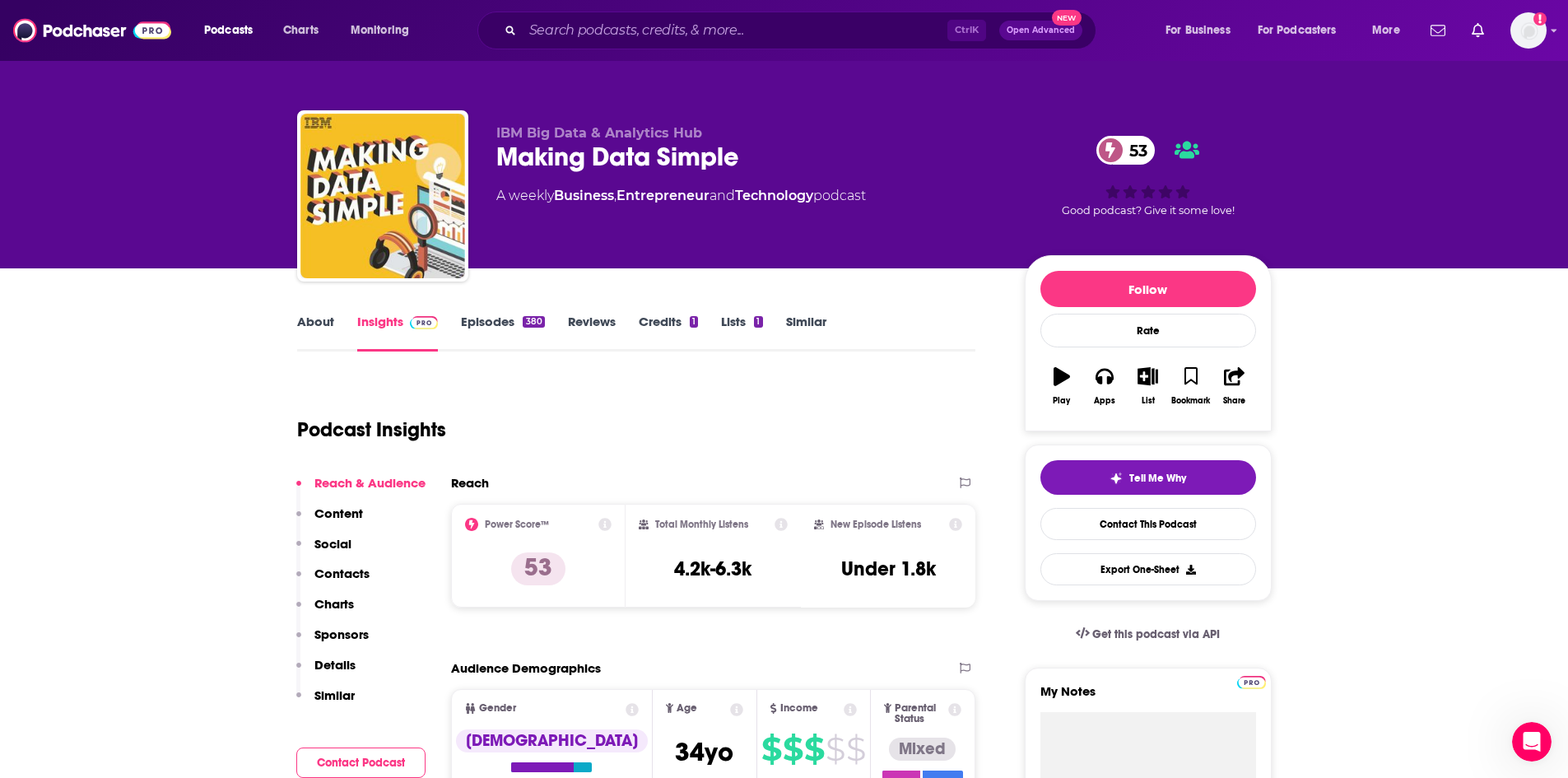
scroll to position [384, 0]
